Goal: Find specific page/section: Find specific page/section

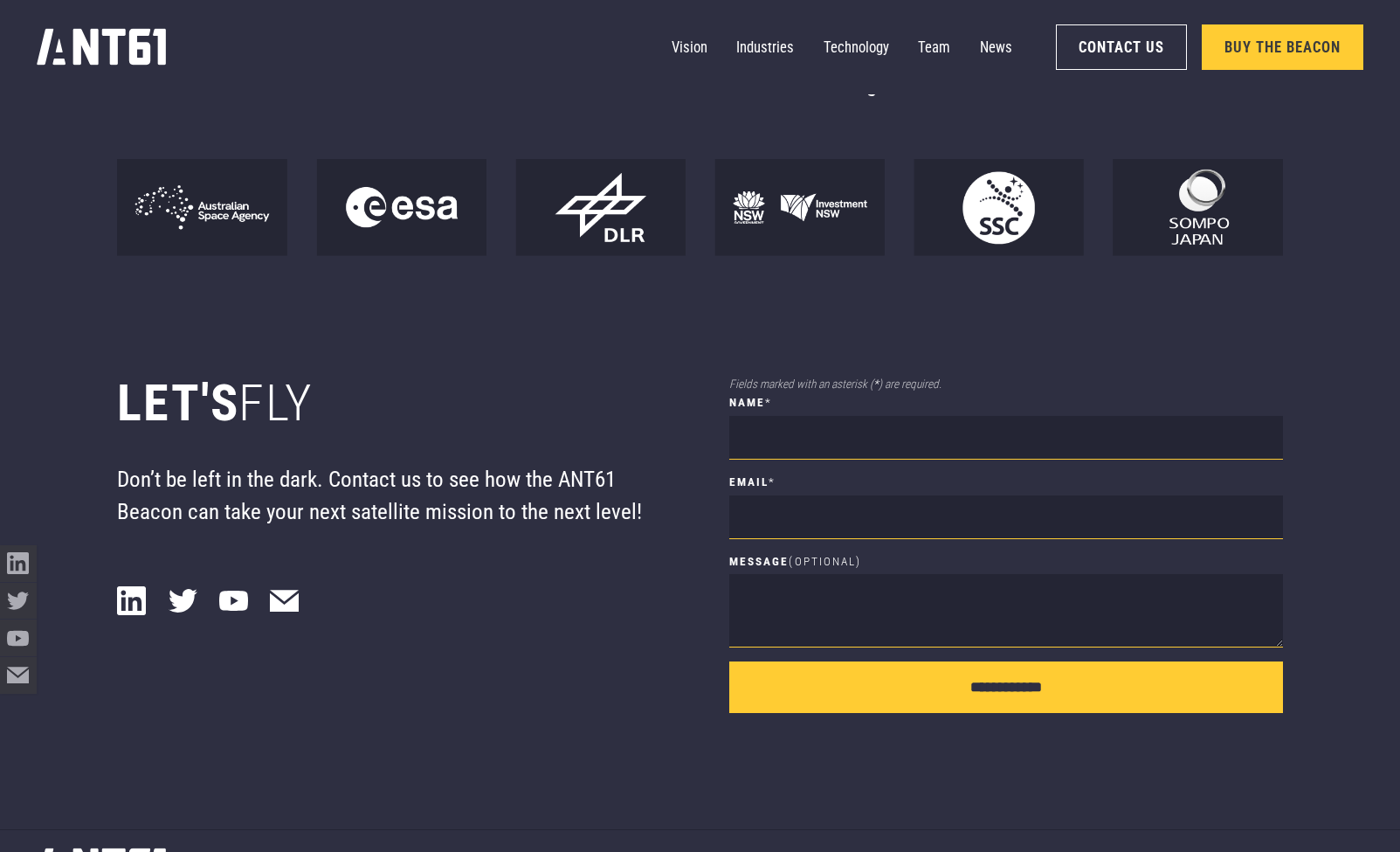
scroll to position [14100, 0]
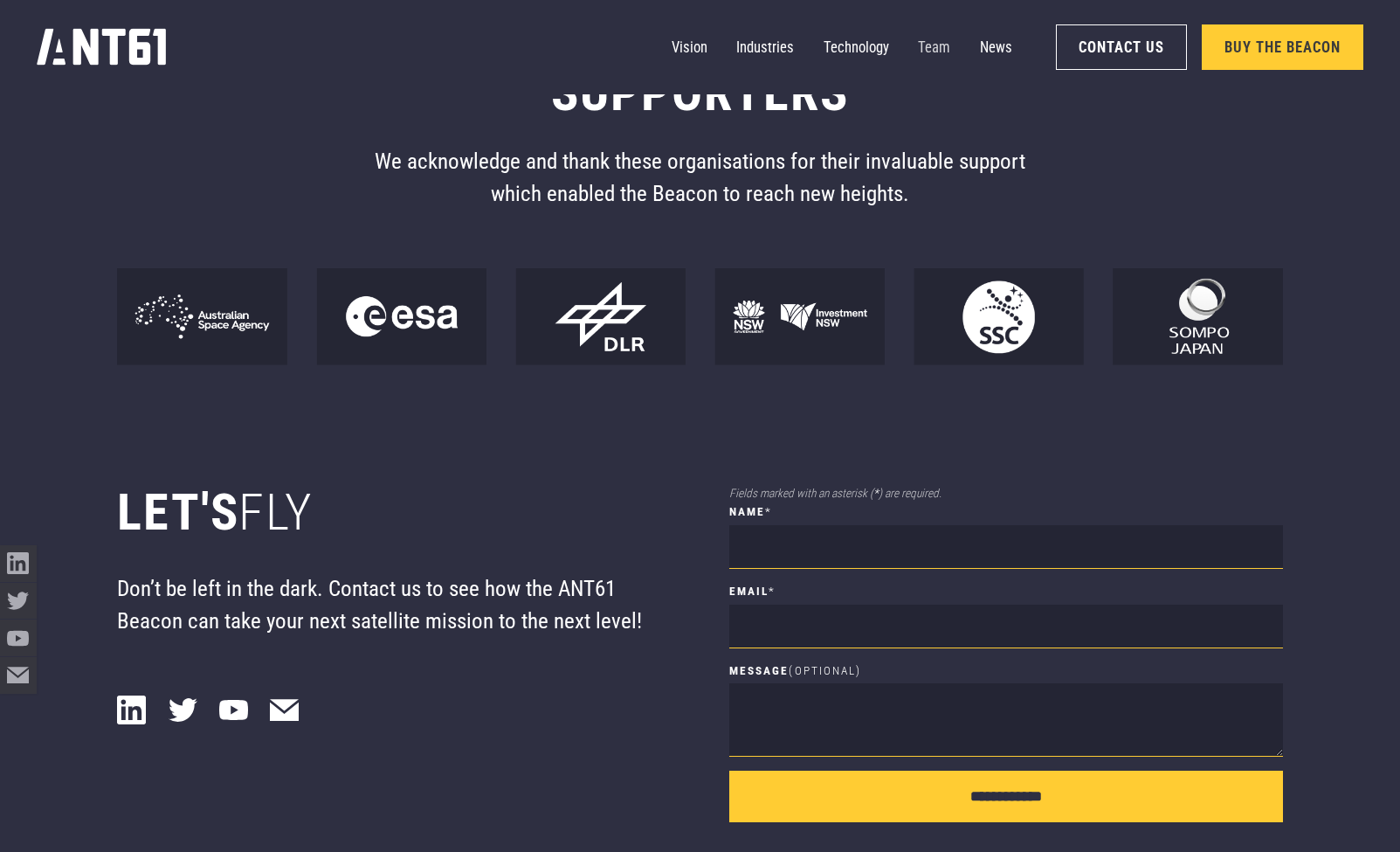
click at [932, 50] on link "Team" at bounding box center [934, 47] width 32 height 37
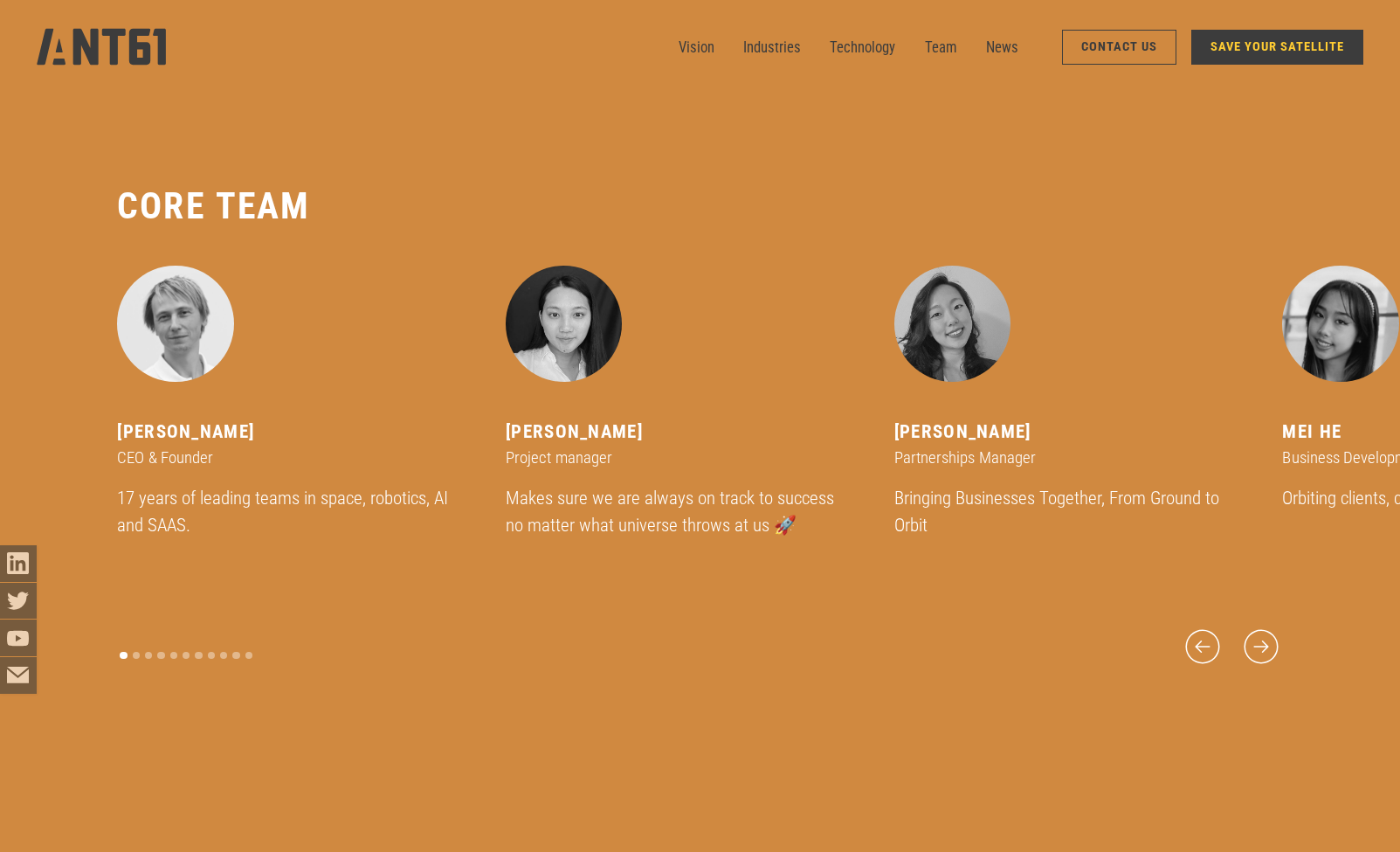
scroll to position [10224, 0]
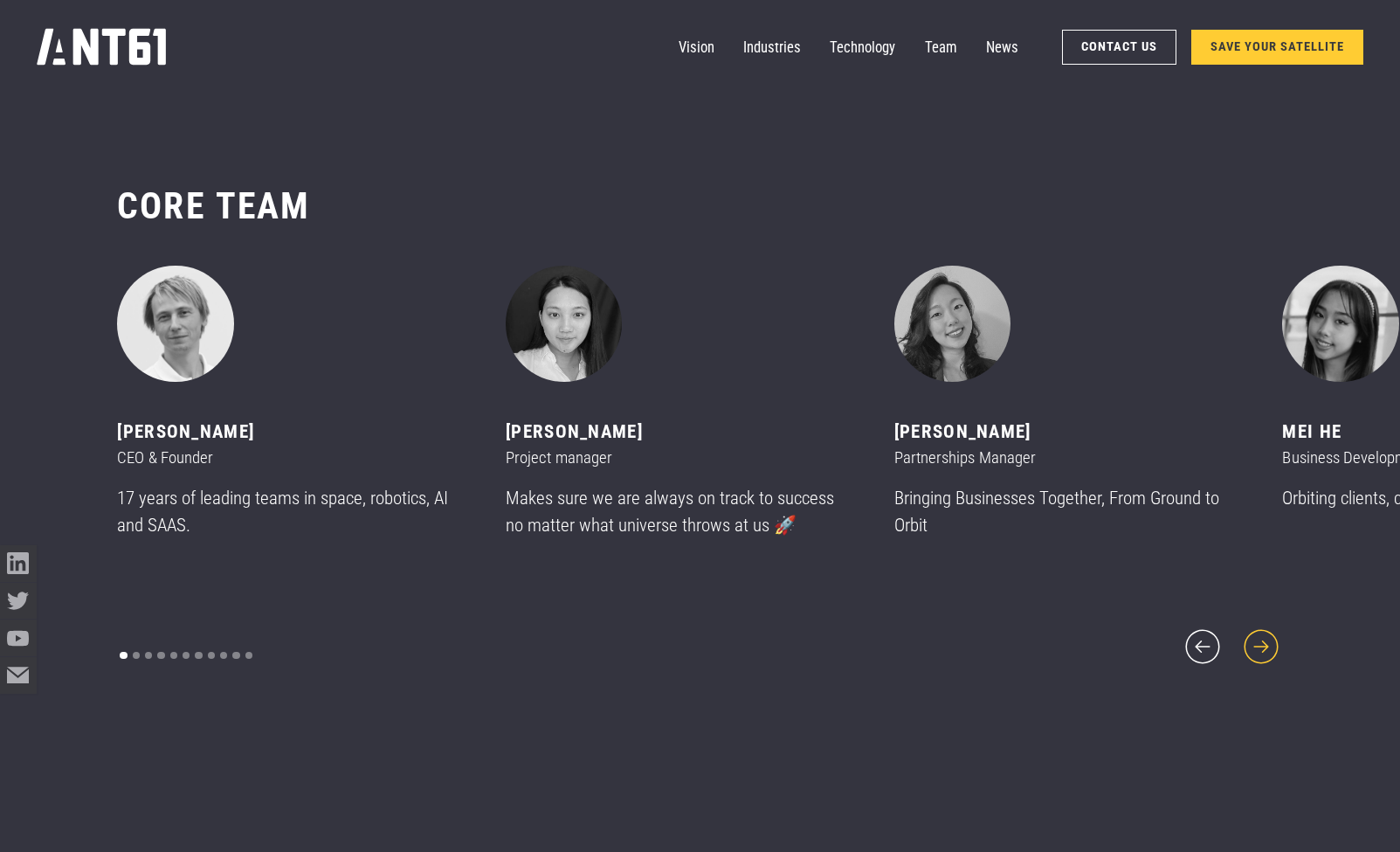
click at [1263, 633] on icon "next slide" at bounding box center [1261, 646] width 43 height 43
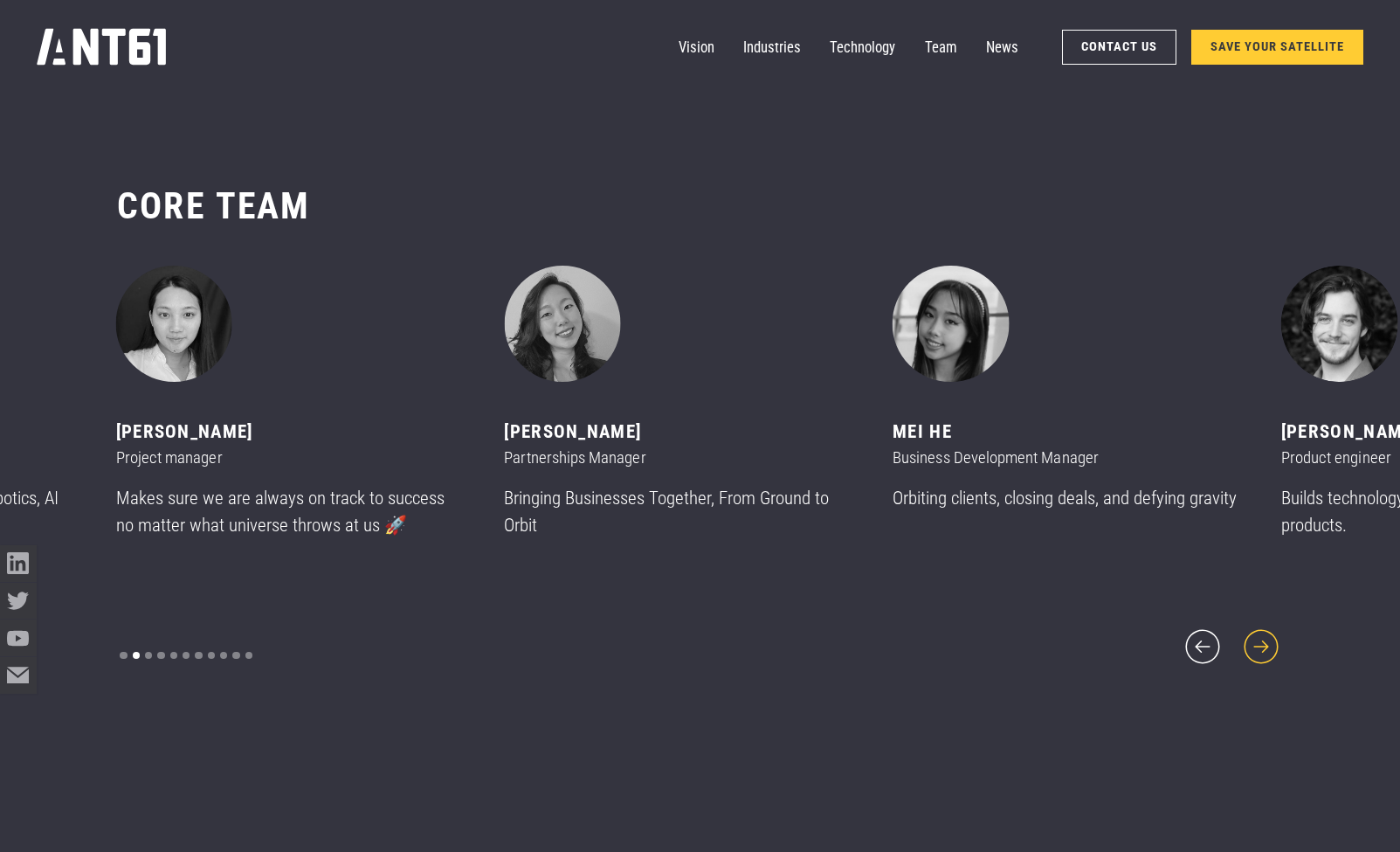
click at [1263, 633] on icon "next slide" at bounding box center [1261, 646] width 43 height 43
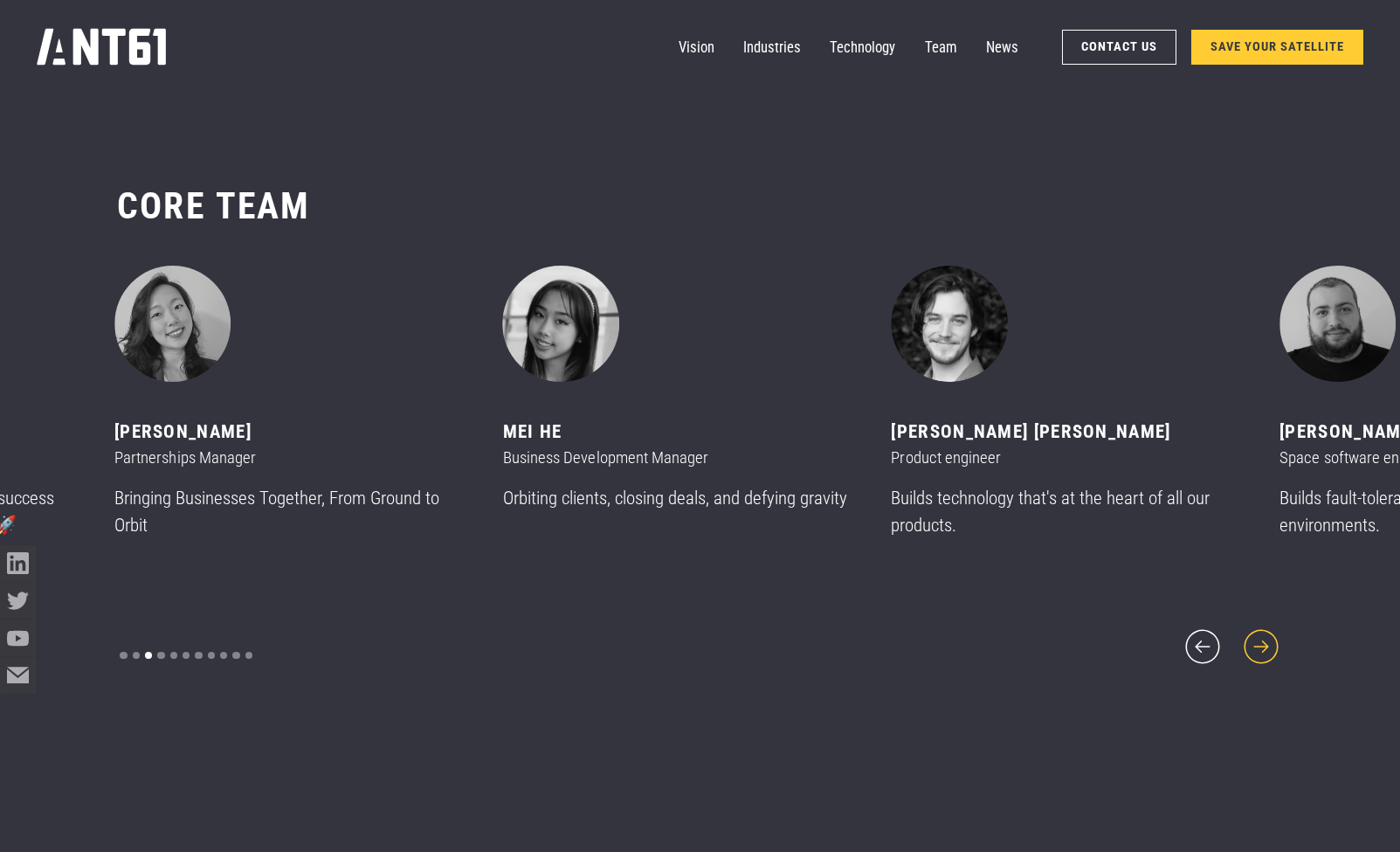
click at [1263, 633] on icon "next slide" at bounding box center [1261, 646] width 43 height 43
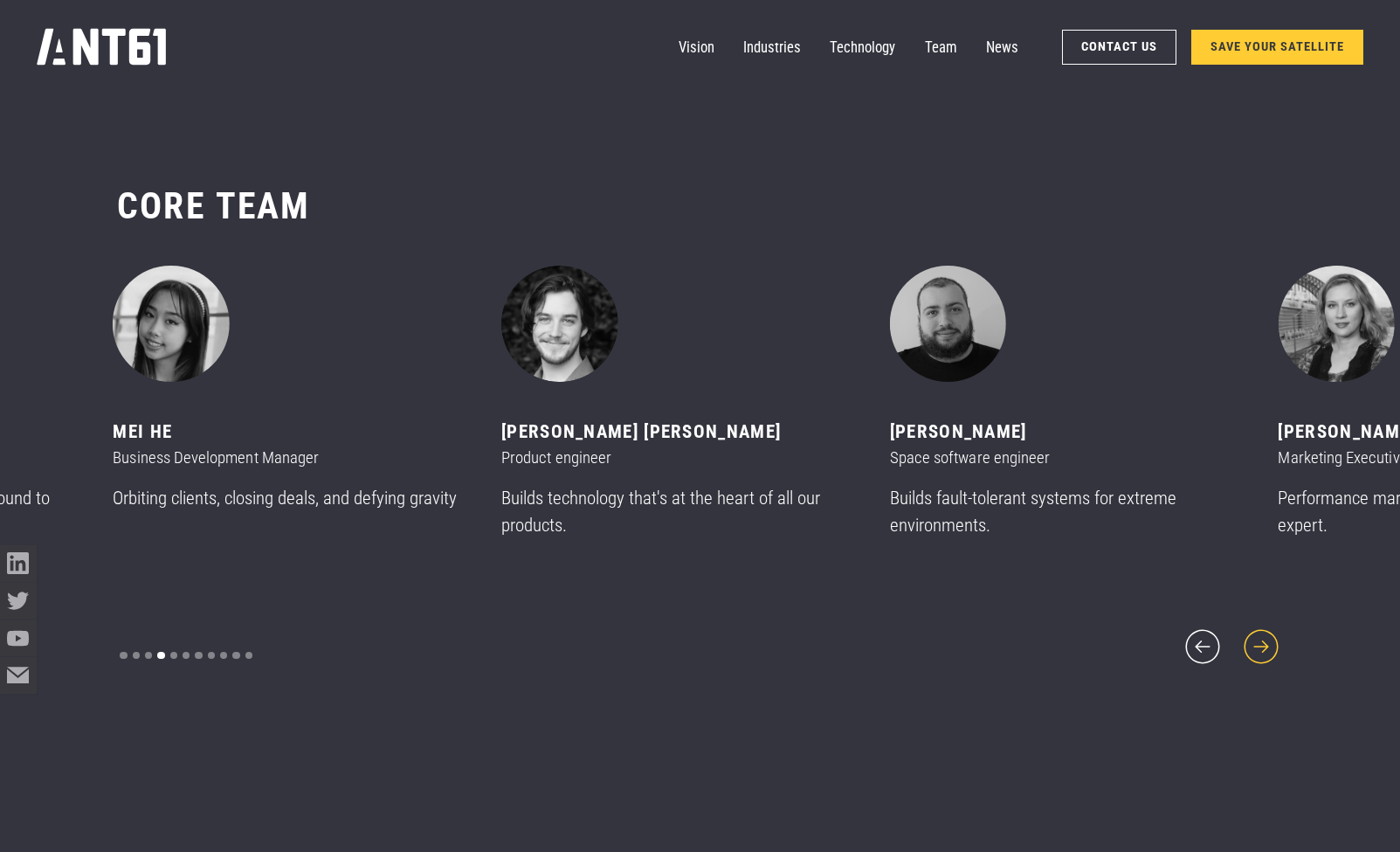
click at [1263, 633] on icon "next slide" at bounding box center [1261, 646] width 43 height 43
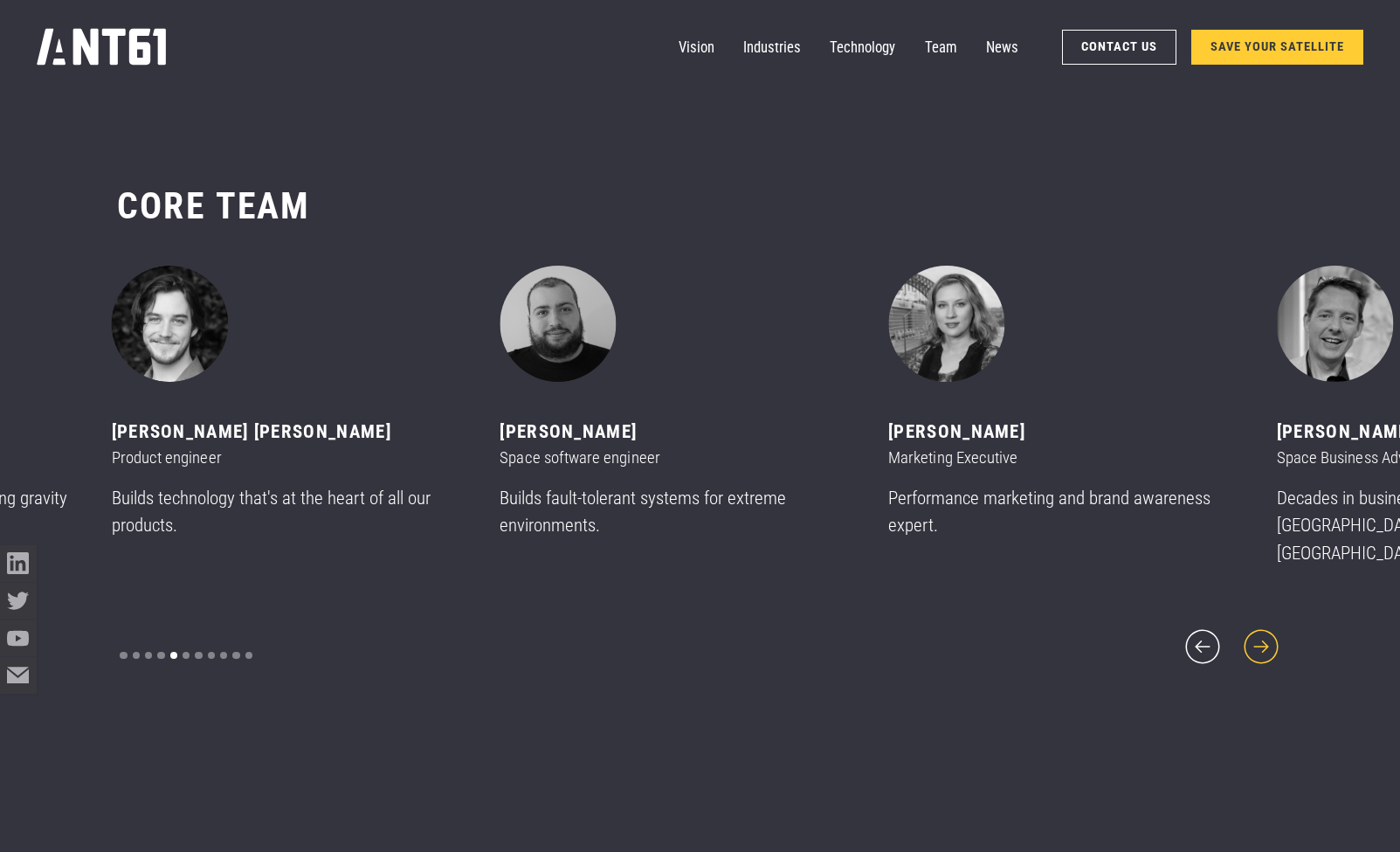
click at [1264, 632] on icon "next slide" at bounding box center [1261, 646] width 43 height 43
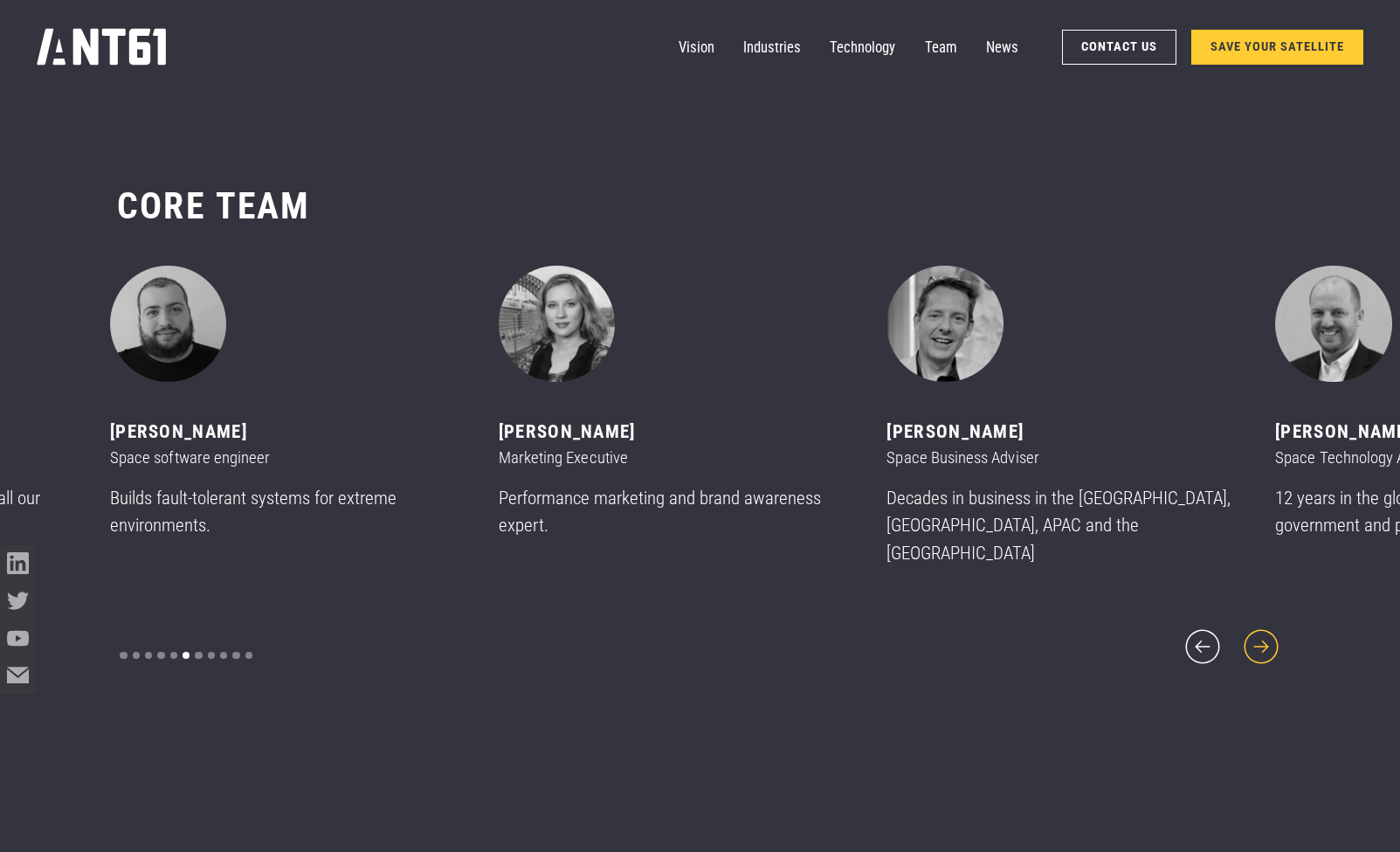
click at [1264, 632] on icon "next slide" at bounding box center [1261, 646] width 43 height 43
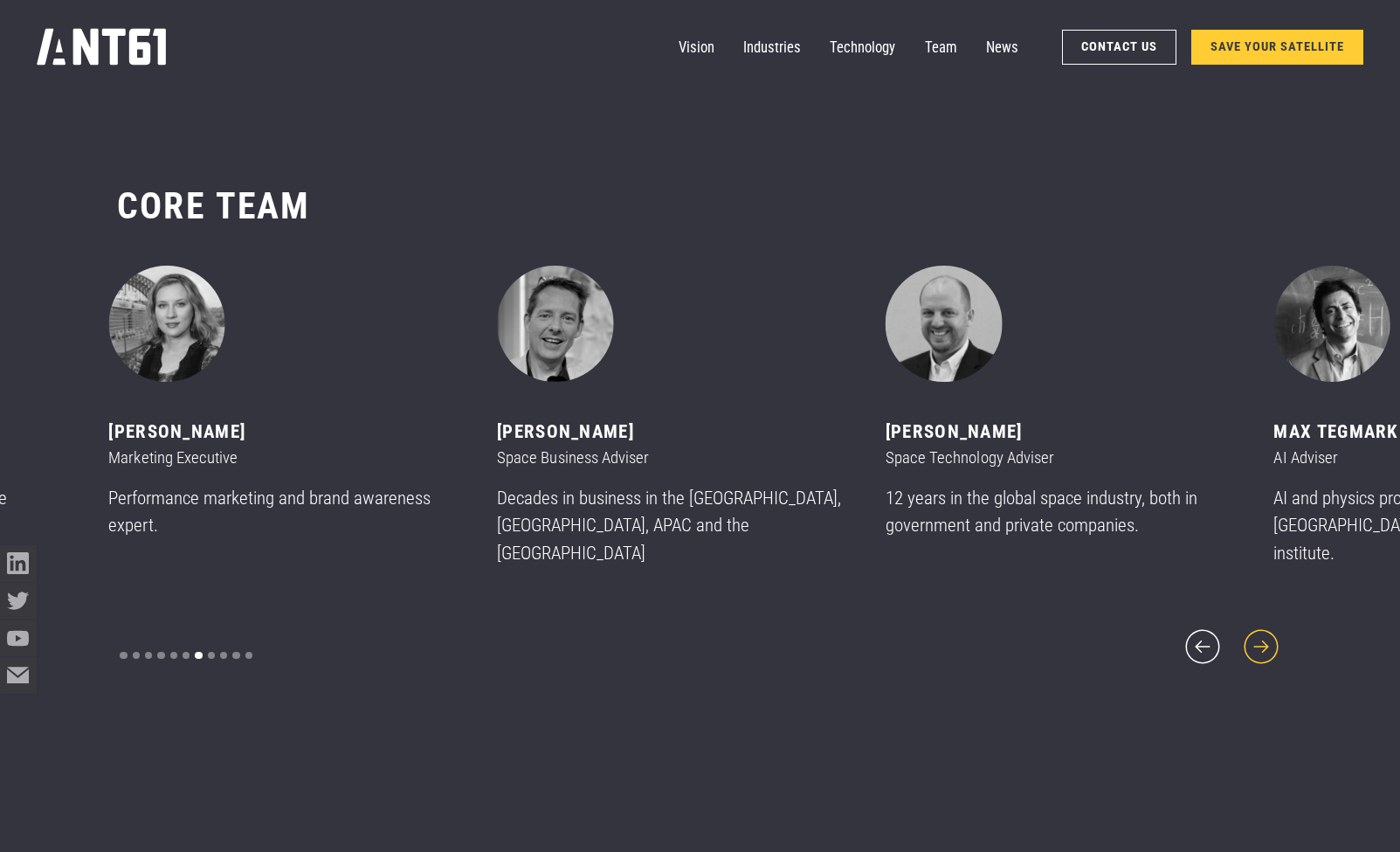
click at [1264, 632] on icon "next slide" at bounding box center [1261, 646] width 43 height 43
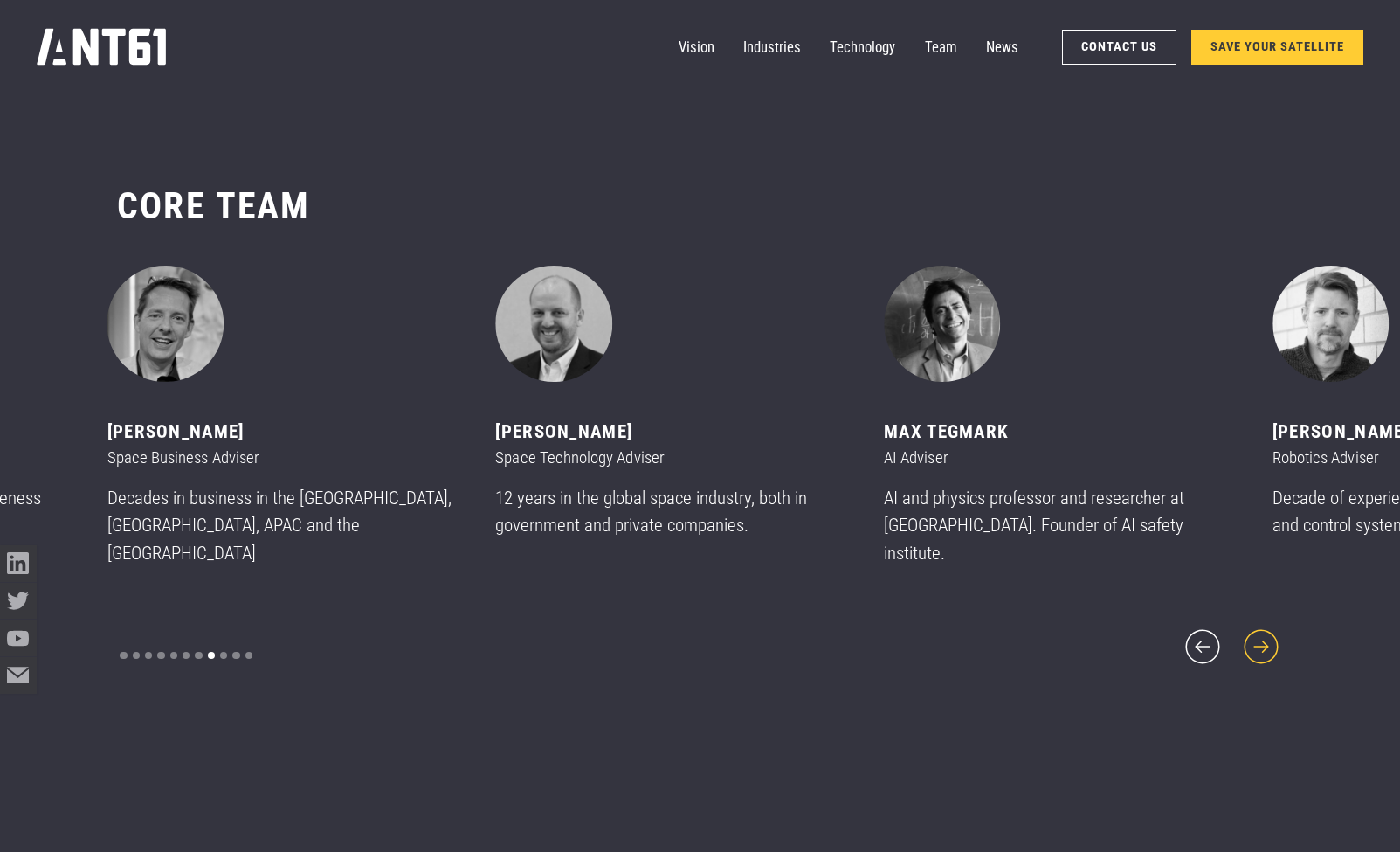
click at [1264, 632] on icon "next slide" at bounding box center [1261, 646] width 43 height 43
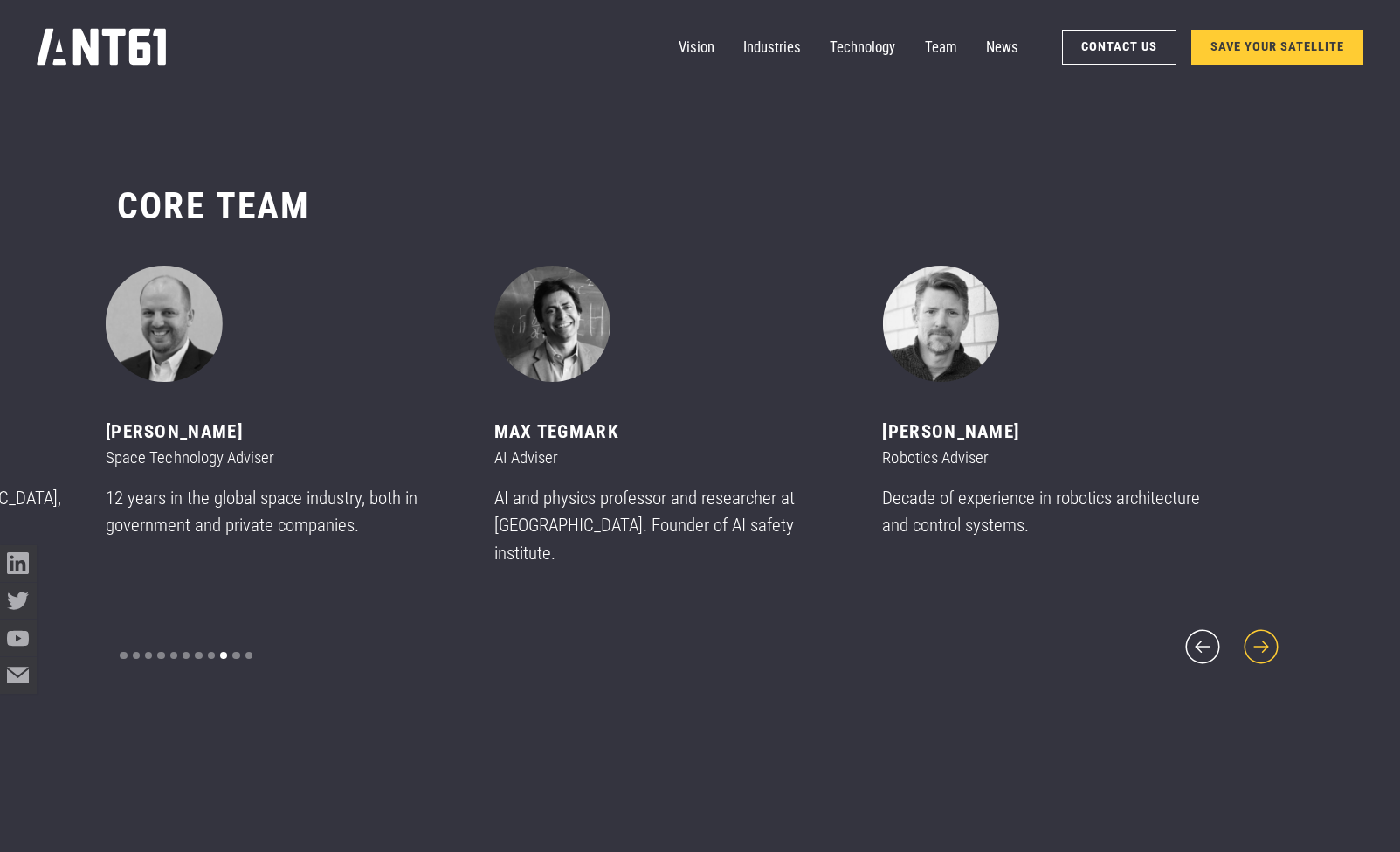
click at [1264, 632] on icon "next slide" at bounding box center [1261, 646] width 43 height 43
